Goal: Information Seeking & Learning: Learn about a topic

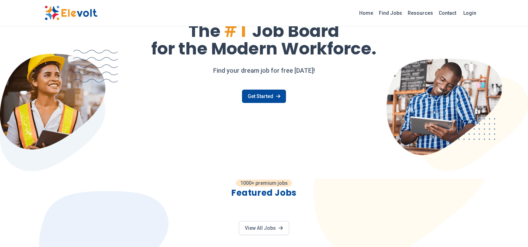
scroll to position [39, 0]
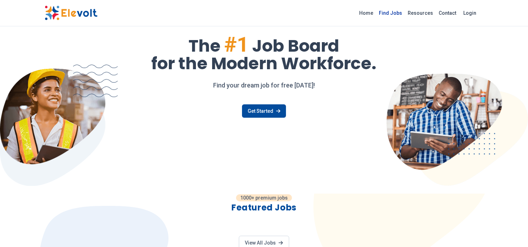
click at [403, 11] on link "Find Jobs" at bounding box center [390, 12] width 29 height 11
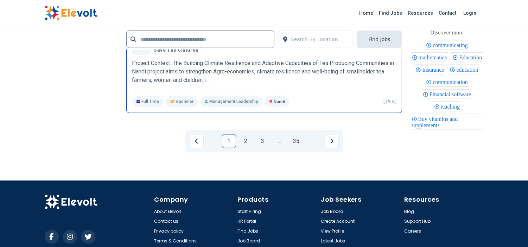
scroll to position [1503, 0]
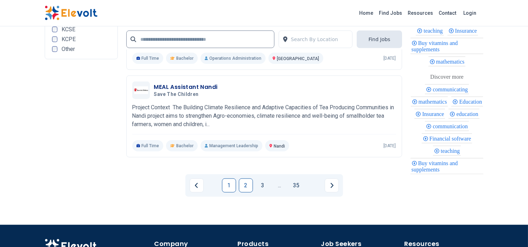
click at [250, 188] on link "2" at bounding box center [246, 186] width 14 height 14
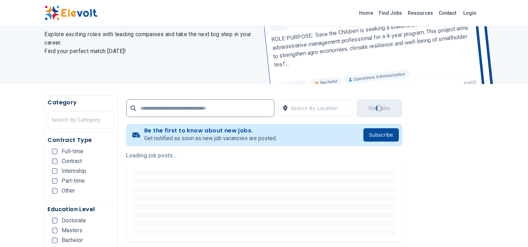
scroll to position [78, 0]
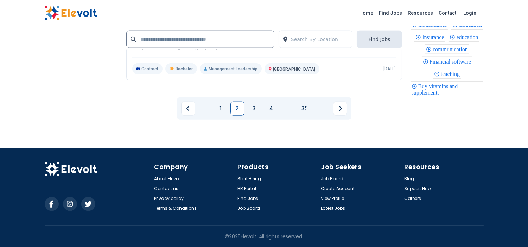
scroll to position [1563, 0]
click at [253, 109] on link "3" at bounding box center [254, 109] width 14 height 14
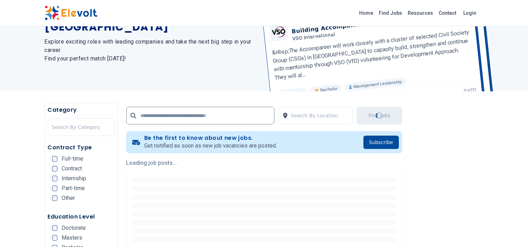
scroll to position [78, 0]
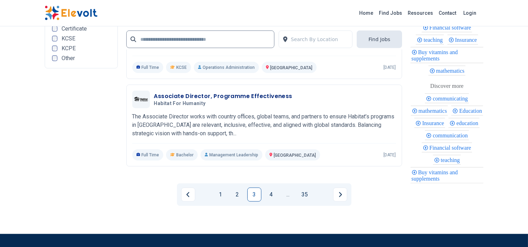
scroll to position [1523, 0]
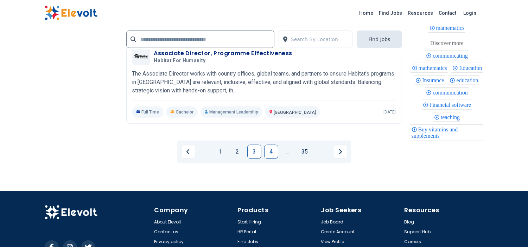
click at [275, 151] on link "4" at bounding box center [271, 152] width 14 height 14
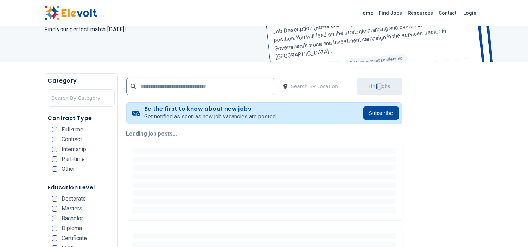
scroll to position [149, 0]
